Goal: Task Accomplishment & Management: Manage account settings

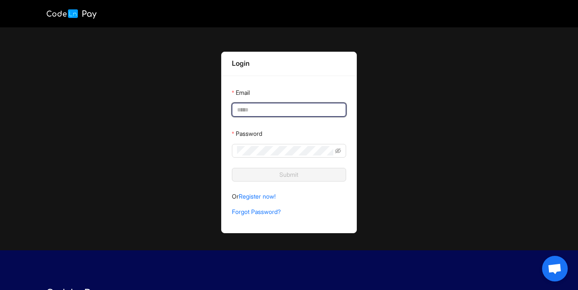
click at [307, 107] on input "Email" at bounding box center [288, 109] width 102 height 9
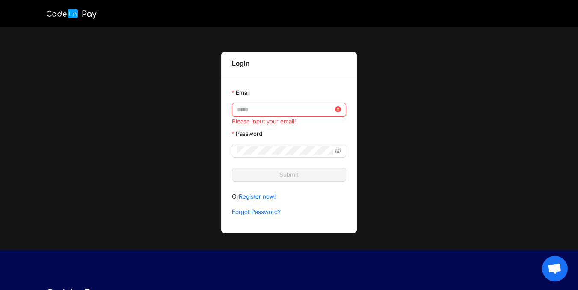
type input "**********"
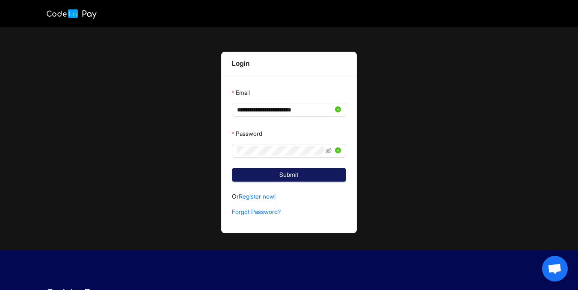
click at [310, 177] on button "Submit" at bounding box center [289, 175] width 114 height 14
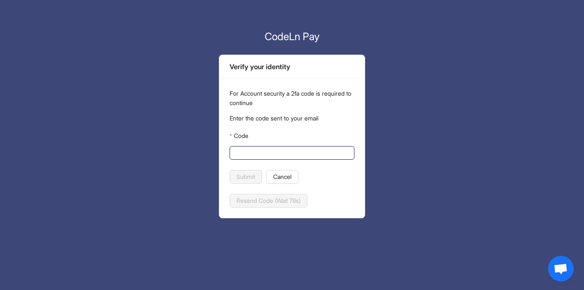
click at [248, 155] on input "Code" at bounding box center [291, 152] width 113 height 9
paste input "******"
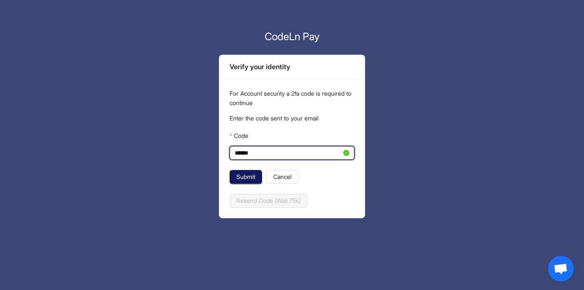
type input "******"
click at [243, 175] on span "Submit" at bounding box center [245, 176] width 19 height 9
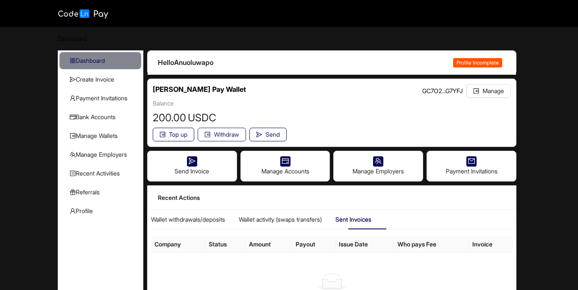
click at [225, 136] on span "Withdraw" at bounding box center [226, 134] width 25 height 9
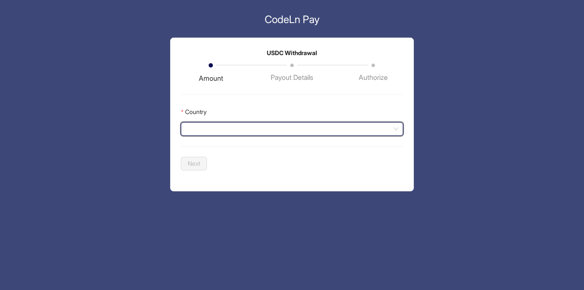
click at [228, 132] on input "Country" at bounding box center [292, 129] width 212 height 13
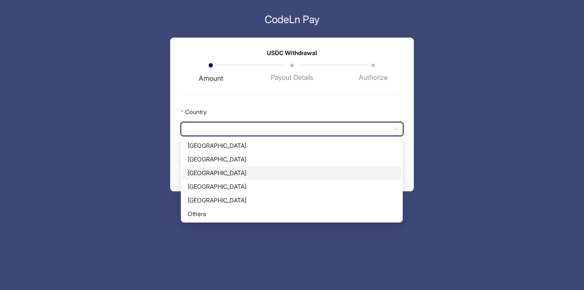
click at [222, 175] on div "[GEOGRAPHIC_DATA]" at bounding box center [292, 172] width 208 height 9
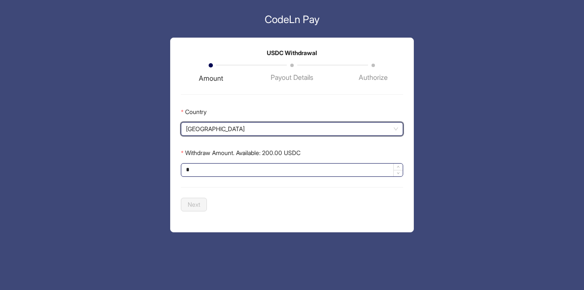
click at [225, 173] on input "*" at bounding box center [291, 170] width 221 height 13
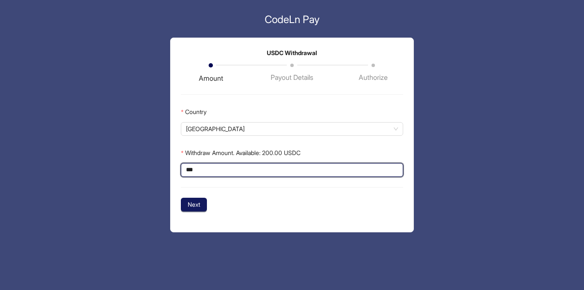
type input "***"
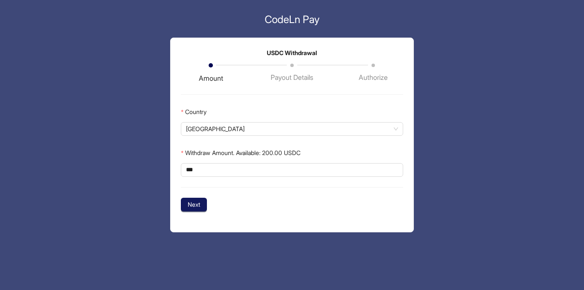
click at [198, 203] on span "Next" at bounding box center [194, 204] width 12 height 9
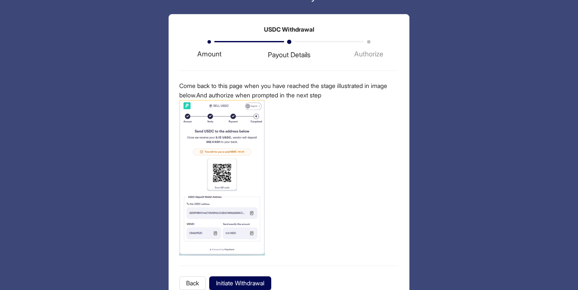
scroll to position [34, 0]
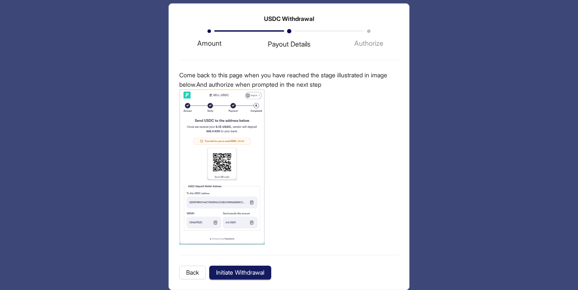
click at [237, 272] on span "Initiate Withdrawal" at bounding box center [240, 272] width 48 height 9
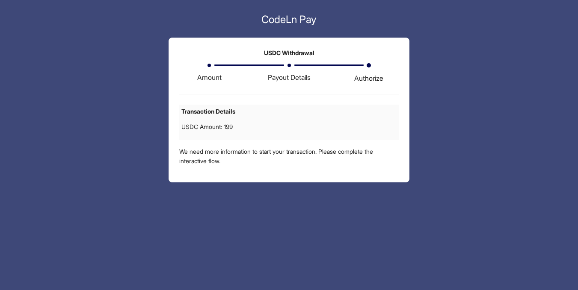
scroll to position [0, 0]
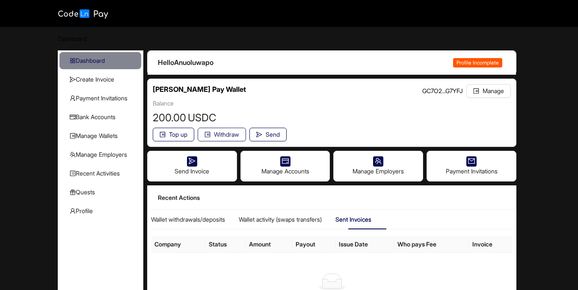
click at [219, 136] on span "Withdraw" at bounding box center [226, 134] width 25 height 9
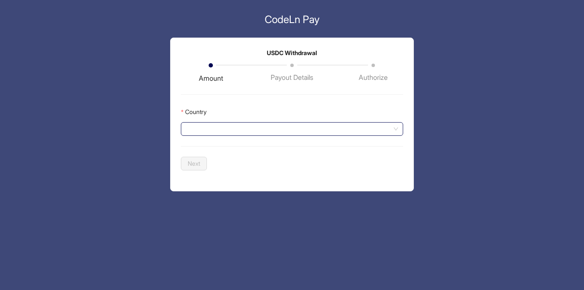
click at [222, 133] on input "Country" at bounding box center [292, 129] width 212 height 13
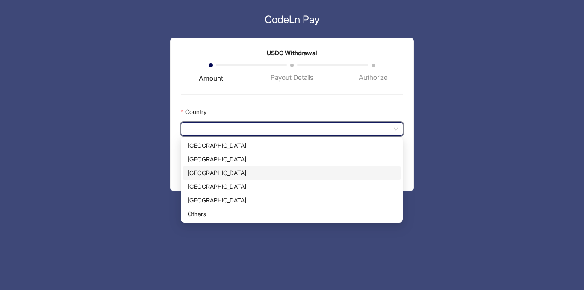
click at [233, 171] on div "[GEOGRAPHIC_DATA]" at bounding box center [292, 172] width 208 height 9
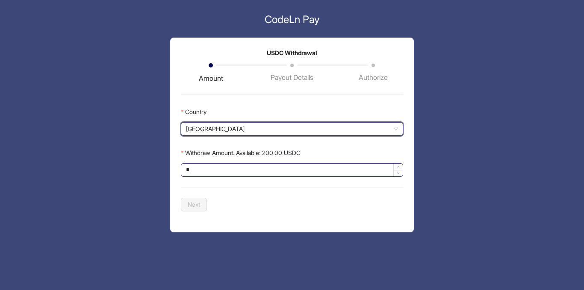
click at [236, 169] on input "*" at bounding box center [291, 170] width 221 height 13
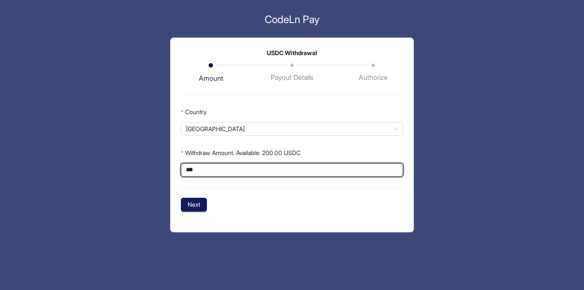
type input "***"
click at [184, 210] on button "Next" at bounding box center [194, 205] width 26 height 14
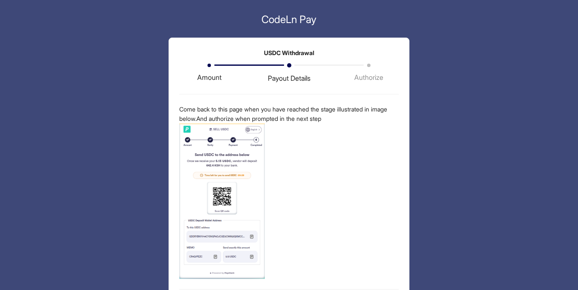
scroll to position [34, 0]
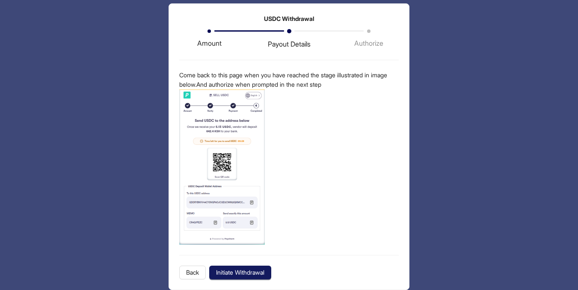
click at [253, 272] on span "Initiate Withdrawal" at bounding box center [240, 272] width 48 height 9
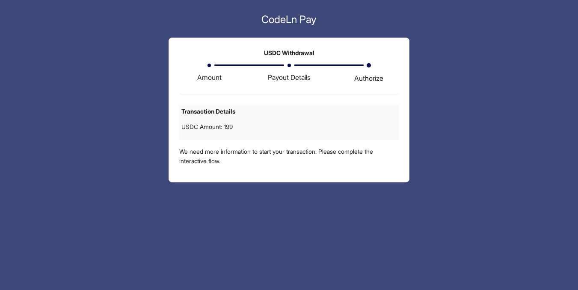
scroll to position [0, 0]
click at [293, 81] on div "Payout Details" at bounding box center [292, 77] width 43 height 11
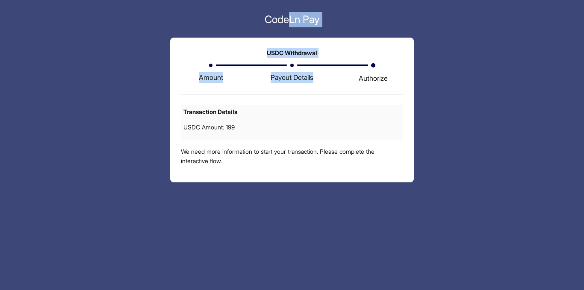
drag, startPoint x: 378, startPoint y: 68, endPoint x: 285, endPoint y: -9, distance: 120.9
click at [285, 0] on html "CodeLn Pay USDC Withdrawal Amount Payout Details Authorize Transaction Details …" at bounding box center [292, 145] width 584 height 290
click at [341, 82] on div "Payout Details" at bounding box center [302, 73] width 81 height 19
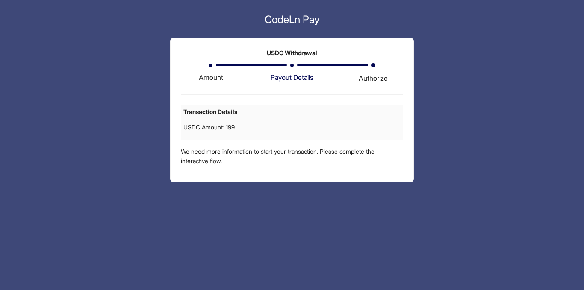
click at [291, 67] on span at bounding box center [291, 65] width 3 height 3
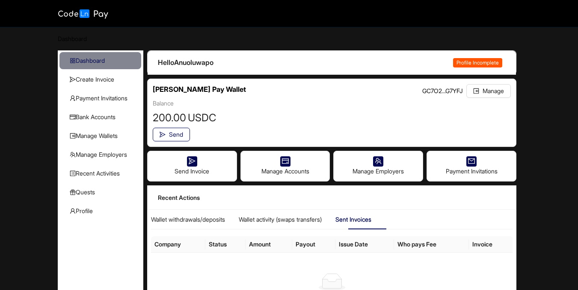
click at [472, 61] on span "Profile Incomplete" at bounding box center [477, 62] width 49 height 9
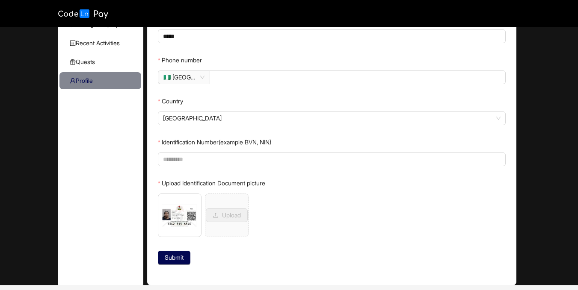
scroll to position [131, 0]
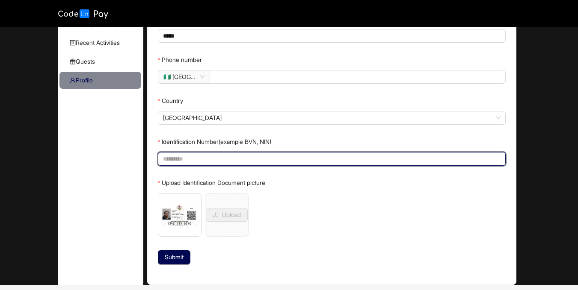
click at [250, 157] on input "Identification Number(example BVN, NIN)" at bounding box center [331, 158] width 336 height 9
click at [195, 156] on input "Identification Number(example BVN, NIN)" at bounding box center [331, 158] width 336 height 9
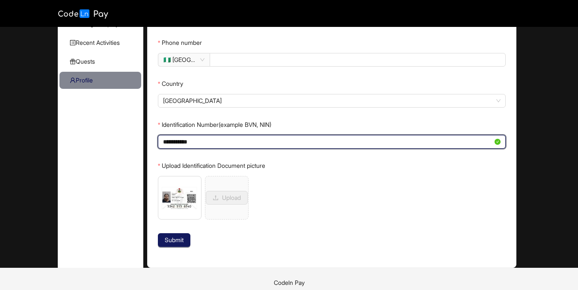
type input "**********"
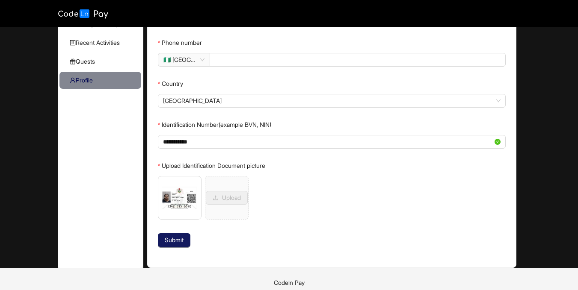
click at [175, 239] on span "Submit" at bounding box center [174, 240] width 19 height 9
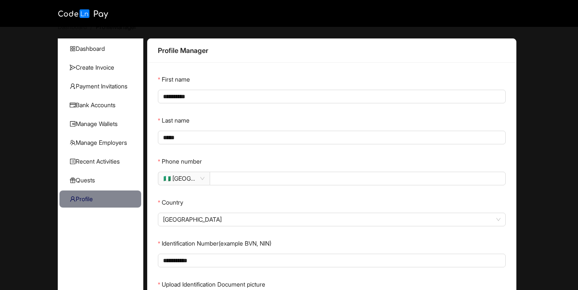
scroll to position [0, 0]
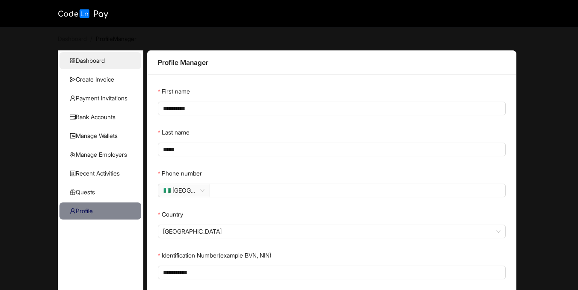
click at [89, 55] on span "Dashboard" at bounding box center [102, 60] width 65 height 17
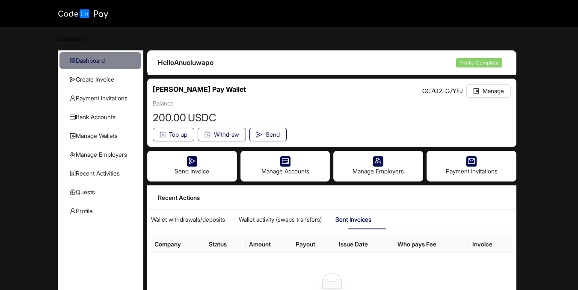
click at [471, 61] on span "Profile Complete" at bounding box center [479, 62] width 46 height 9
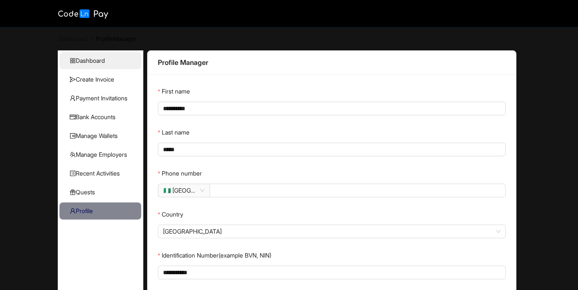
click at [101, 53] on span "Dashboard" at bounding box center [102, 60] width 65 height 17
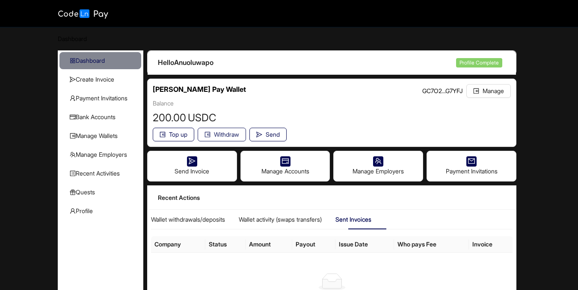
click at [229, 132] on span "Withdraw" at bounding box center [226, 134] width 25 height 9
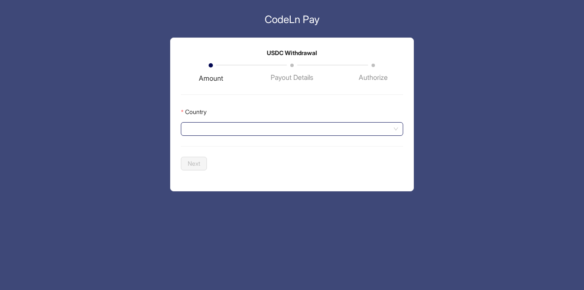
click at [219, 126] on input "Country" at bounding box center [292, 129] width 212 height 13
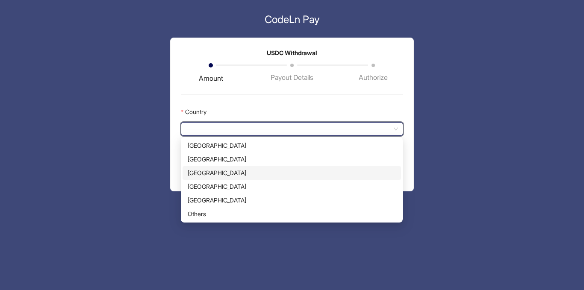
click at [223, 172] on div "[GEOGRAPHIC_DATA]" at bounding box center [292, 172] width 208 height 9
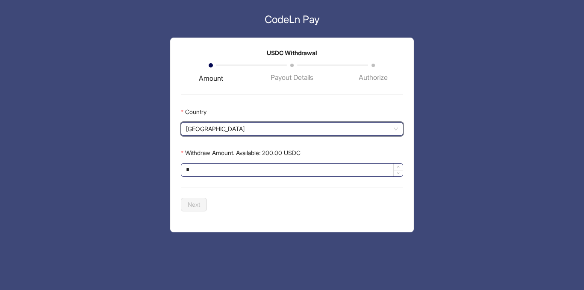
click at [236, 169] on input "*" at bounding box center [291, 170] width 221 height 13
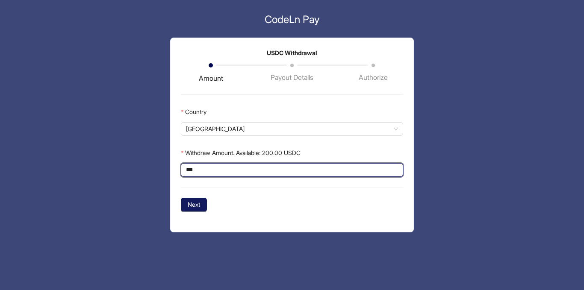
type input "***"
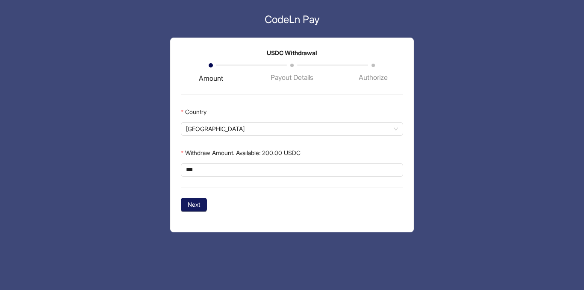
click at [204, 202] on button "Next" at bounding box center [194, 205] width 26 height 14
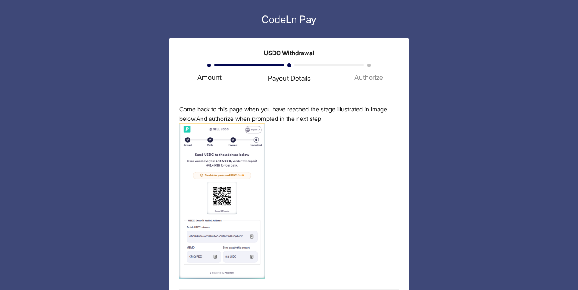
scroll to position [34, 0]
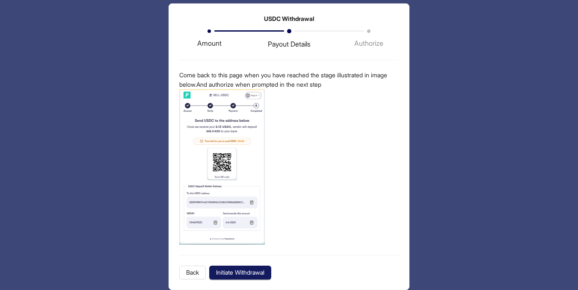
click at [225, 276] on span "Initiate Withdrawal" at bounding box center [240, 272] width 48 height 9
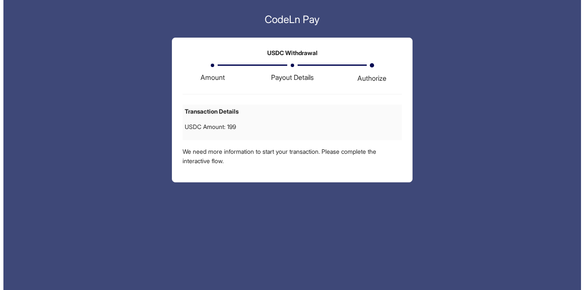
scroll to position [0, 0]
